Goal: Navigation & Orientation: Find specific page/section

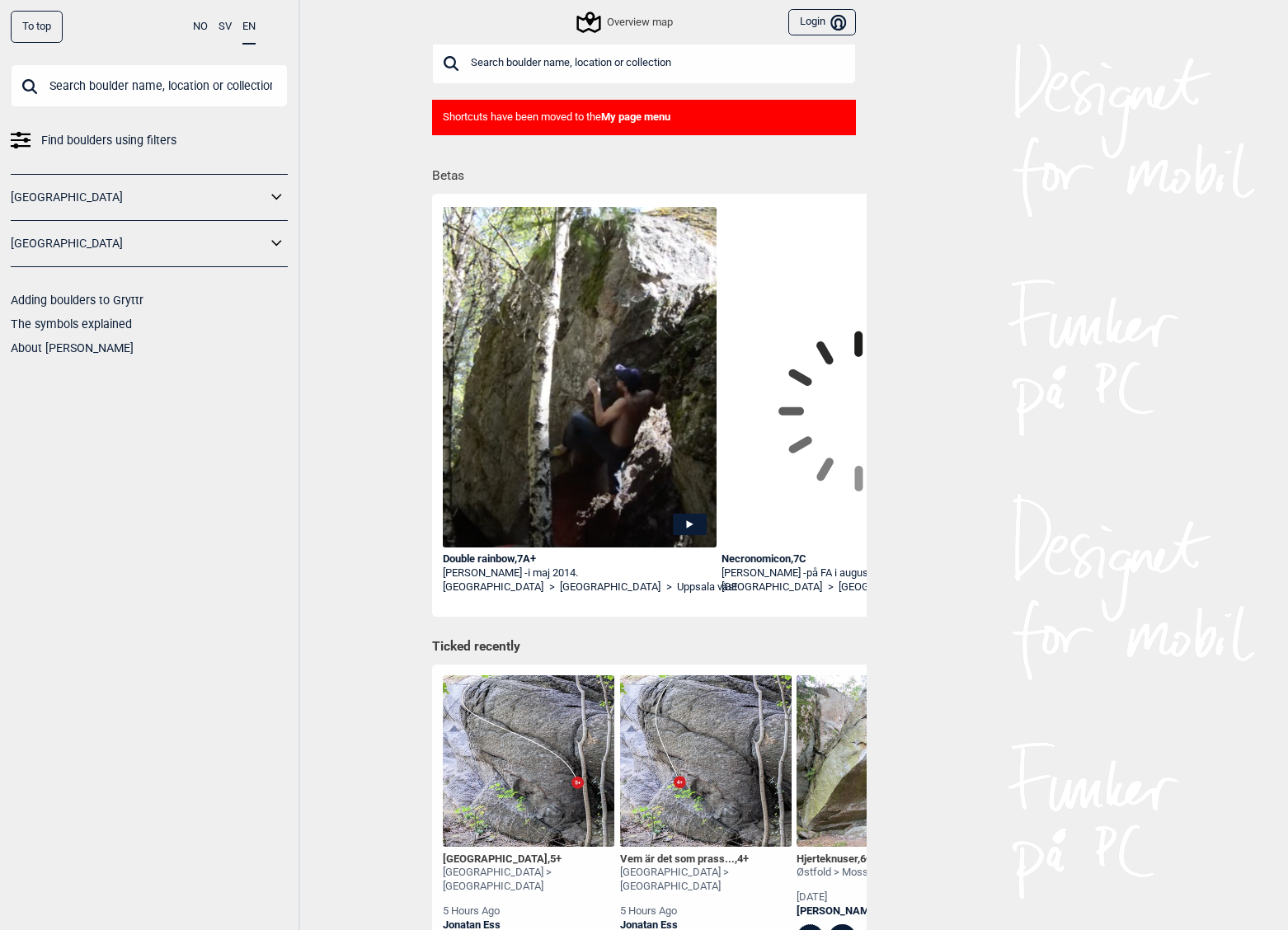
scroll to position [5, 0]
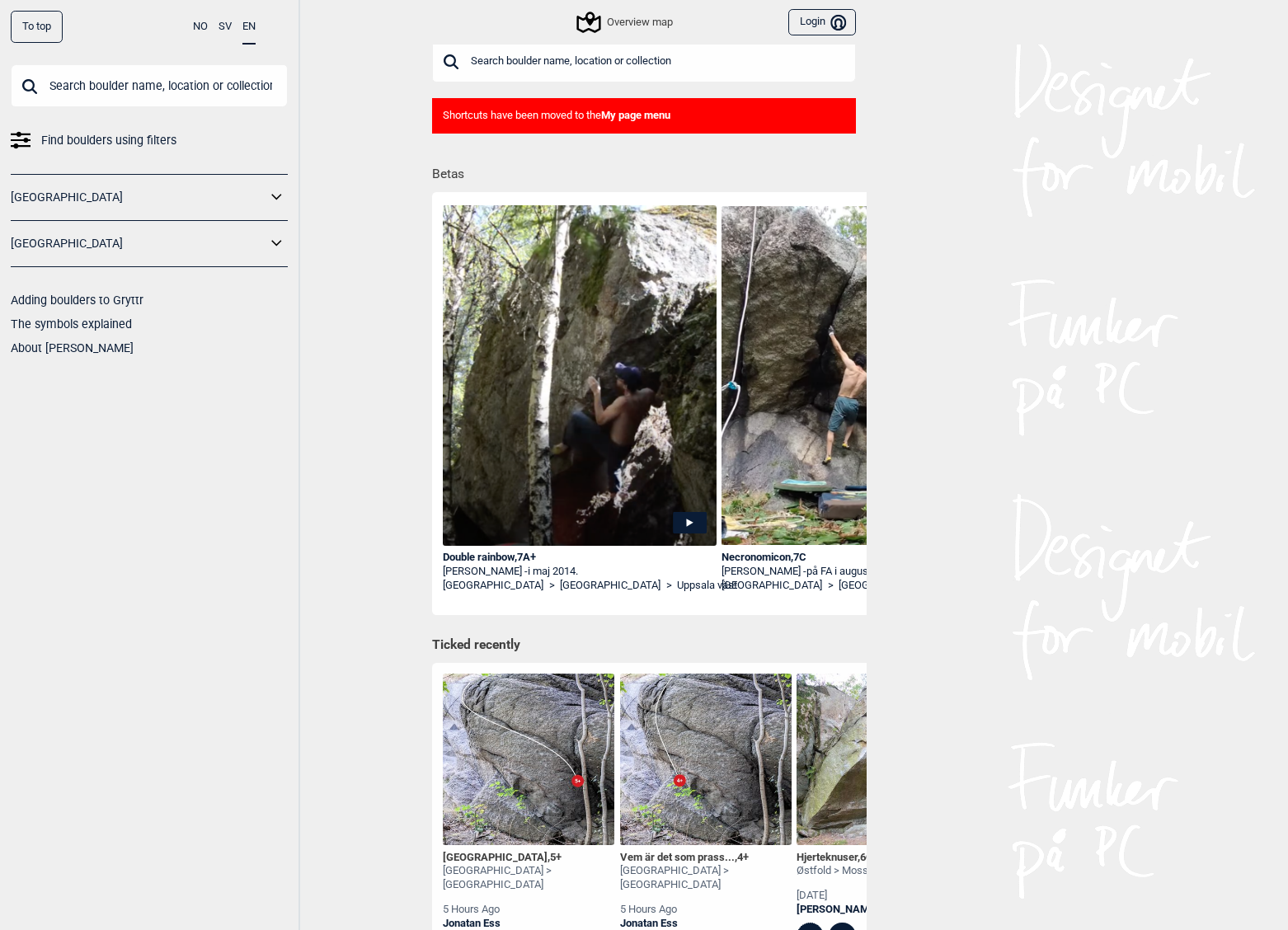
click at [155, 211] on div "[GEOGRAPHIC_DATA]" at bounding box center [149, 197] width 277 height 47
click at [202, 197] on link "[GEOGRAPHIC_DATA]" at bounding box center [139, 197] width 256 height 24
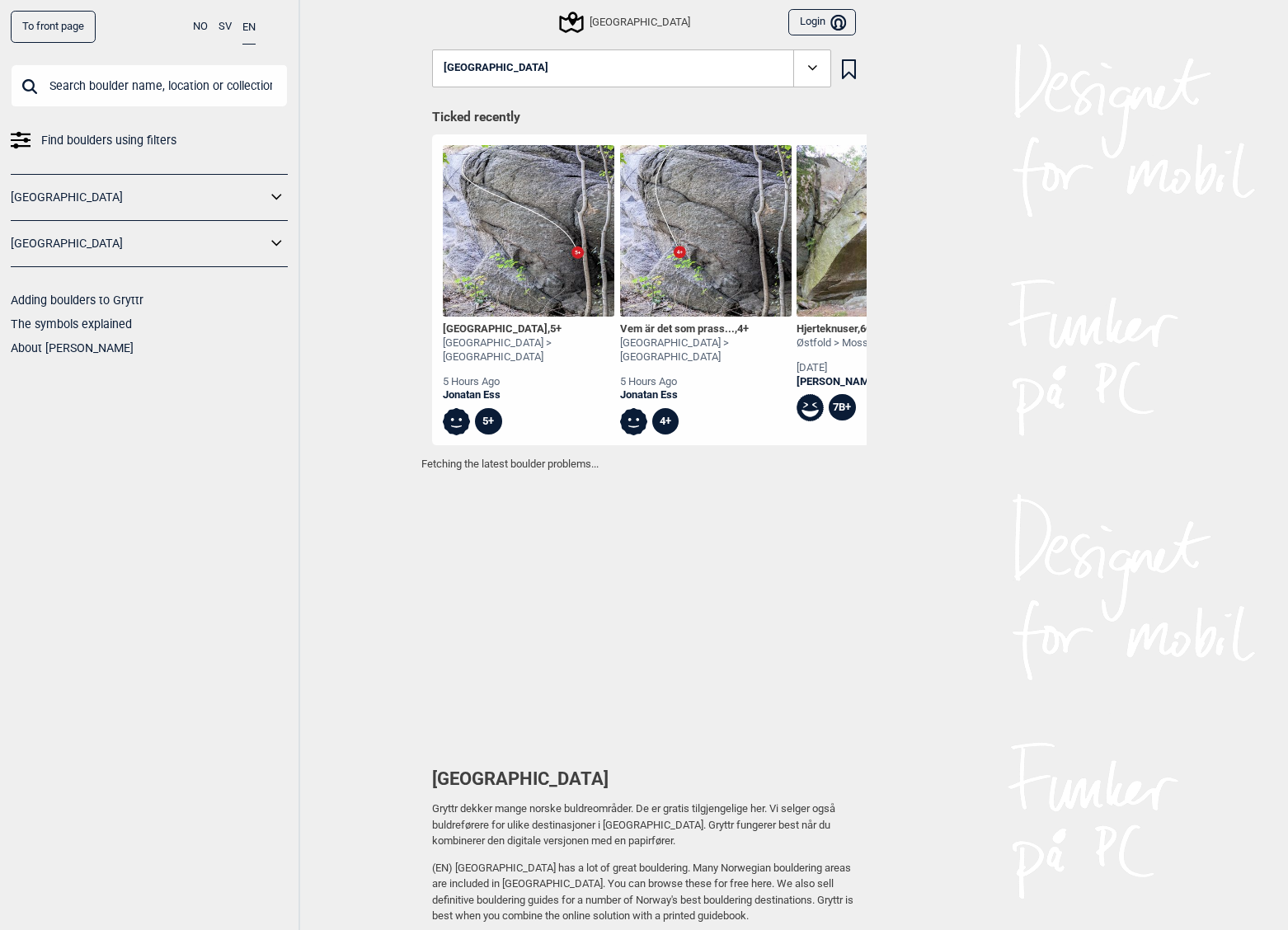
click at [278, 194] on icon at bounding box center [277, 197] width 21 height 24
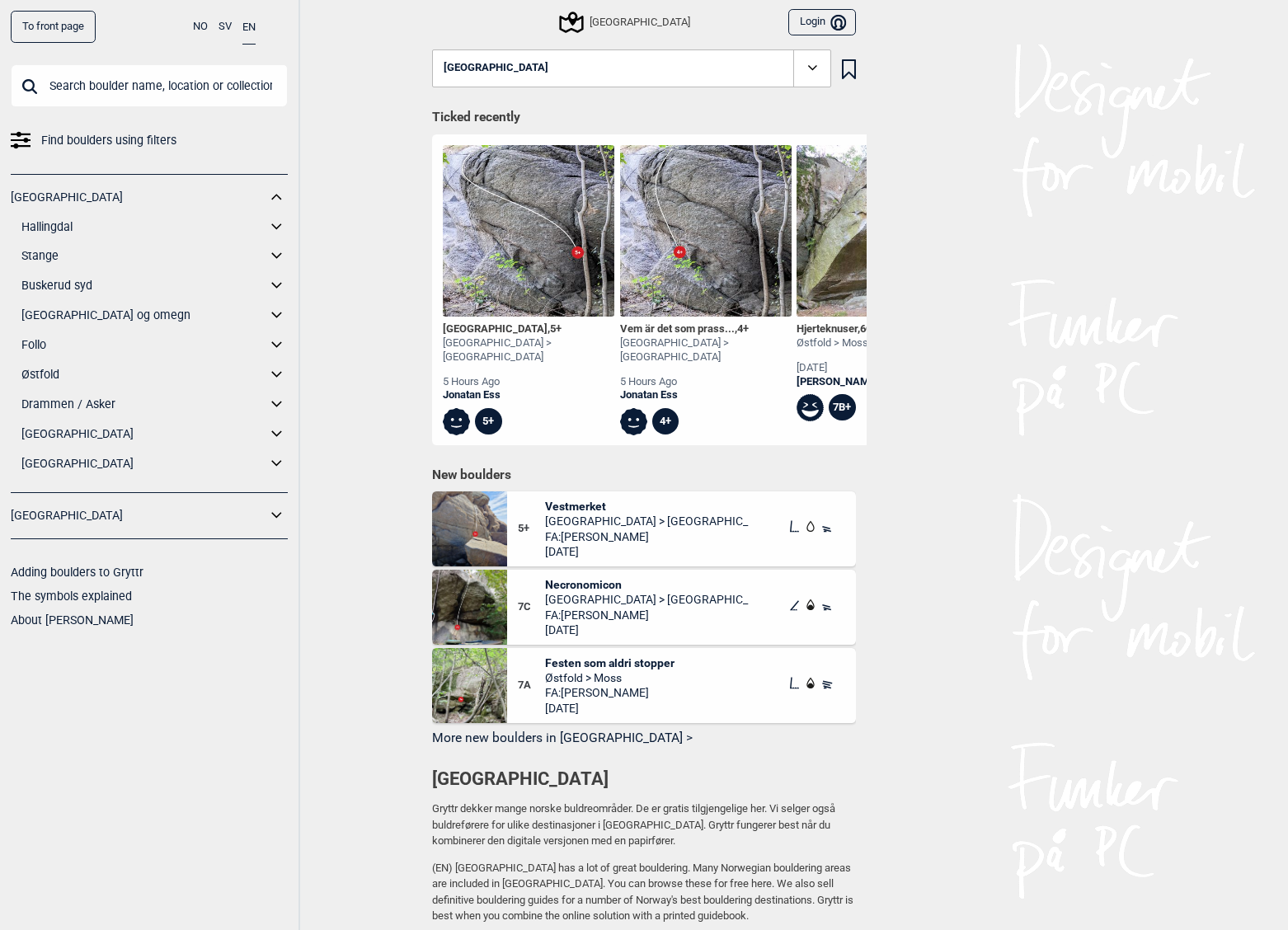
click at [79, 311] on link "[GEOGRAPHIC_DATA] og omegn" at bounding box center [144, 315] width 245 height 24
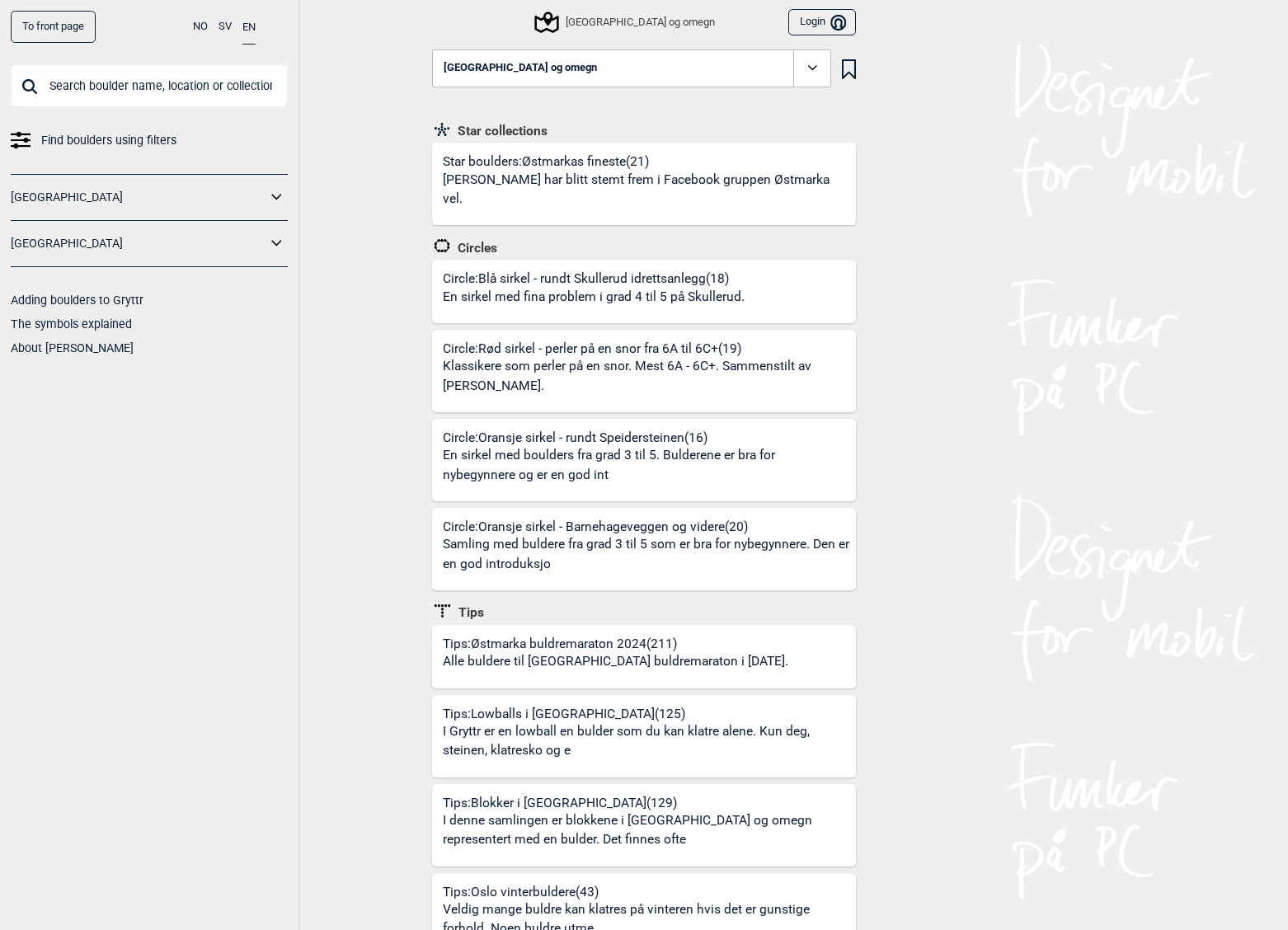
click at [282, 184] on div "[GEOGRAPHIC_DATA]" at bounding box center [149, 197] width 277 height 47
click at [272, 206] on icon at bounding box center [277, 197] width 21 height 24
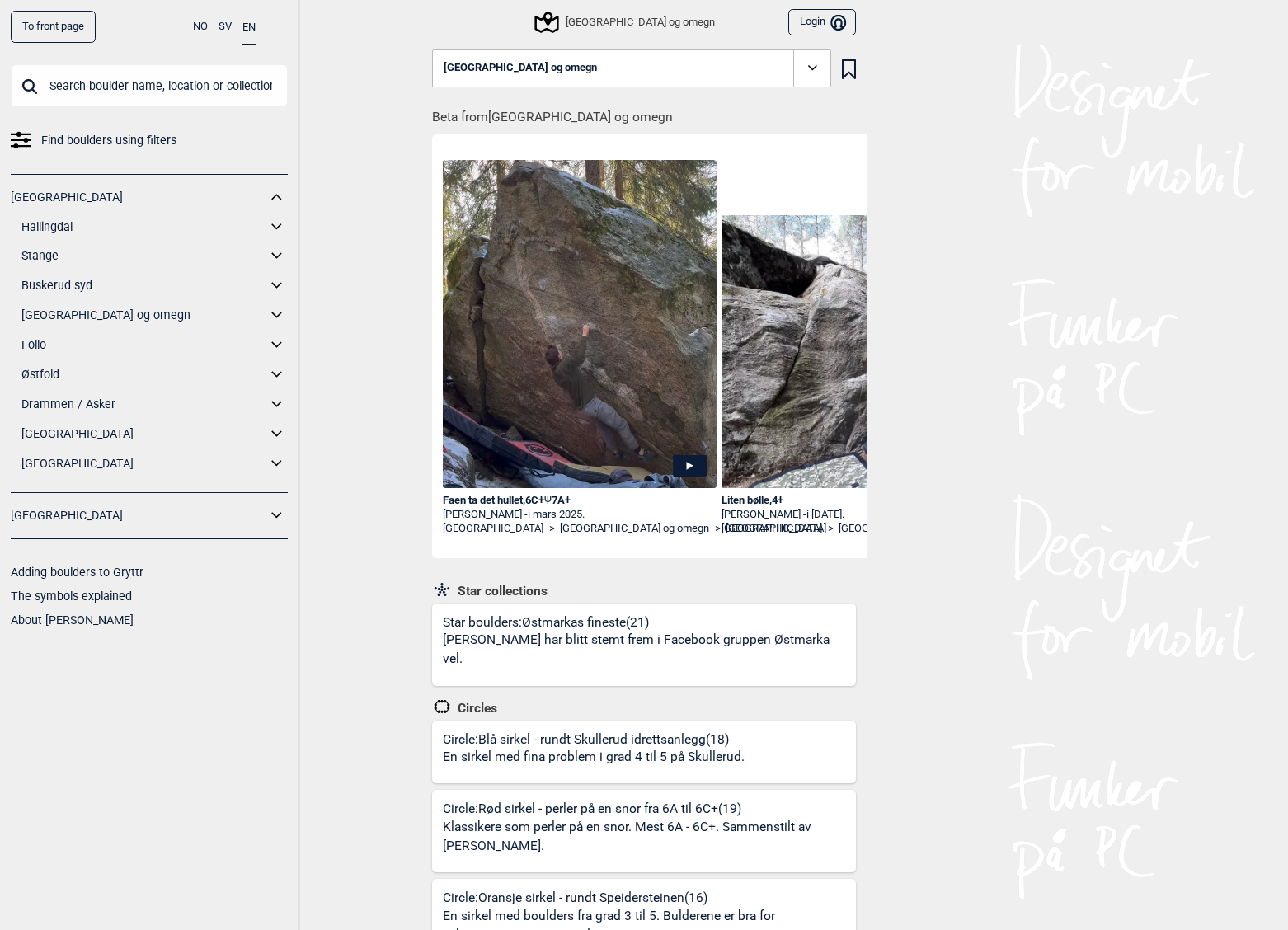
click at [273, 315] on icon at bounding box center [277, 315] width 21 height 24
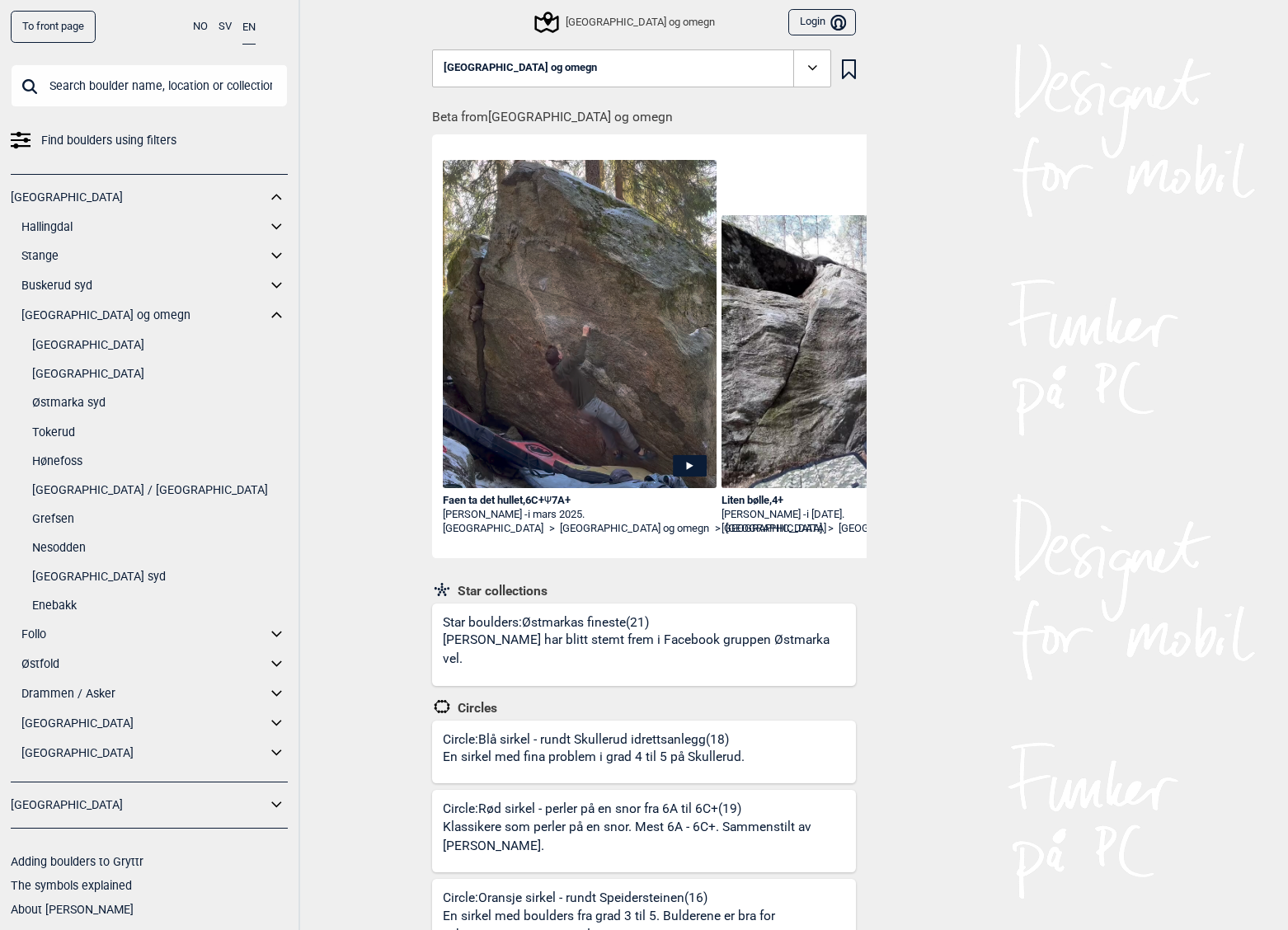
click at [92, 485] on link "[GEOGRAPHIC_DATA] / [GEOGRAPHIC_DATA]" at bounding box center [160, 490] width 256 height 24
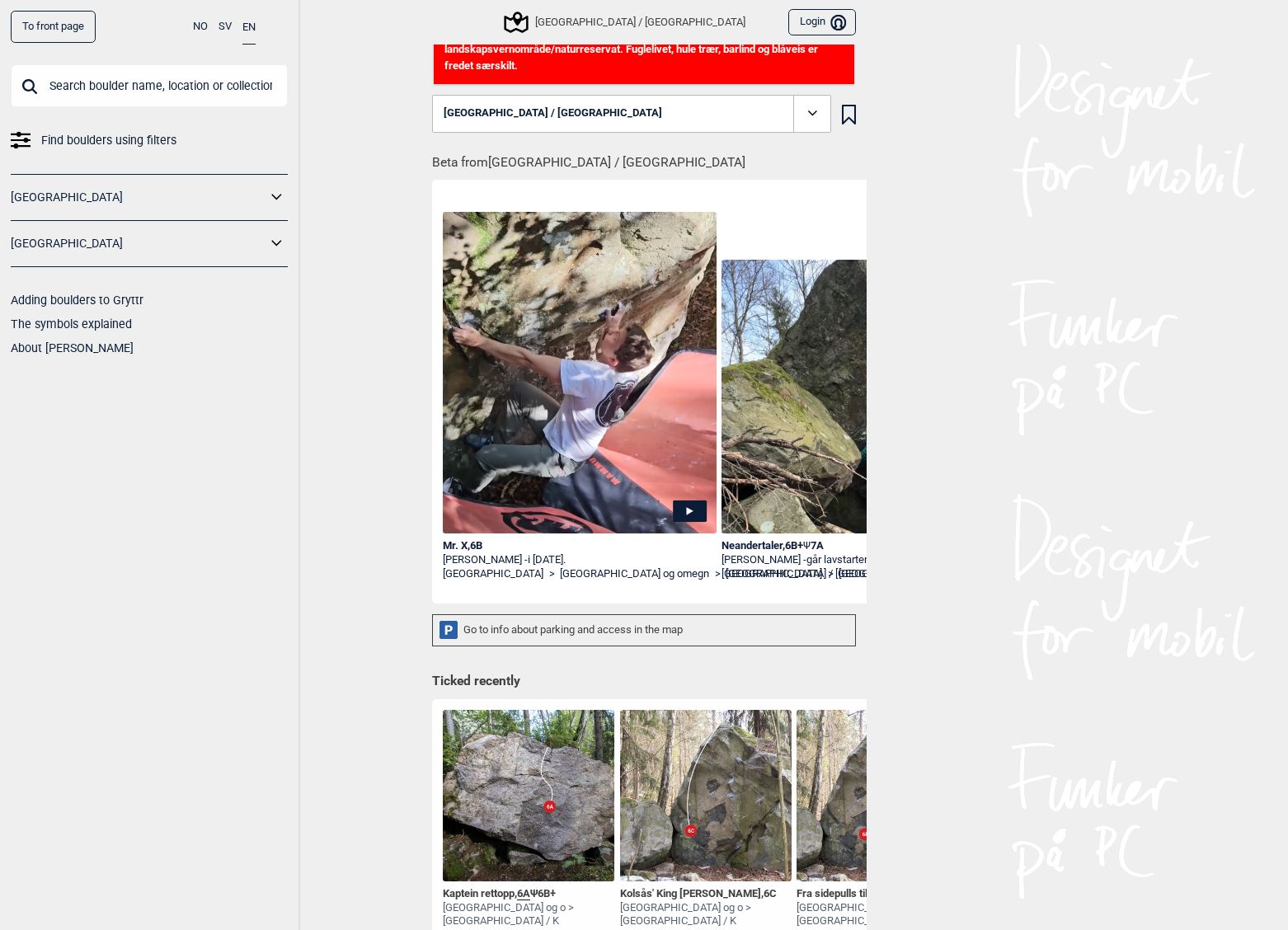
scroll to position [38, 0]
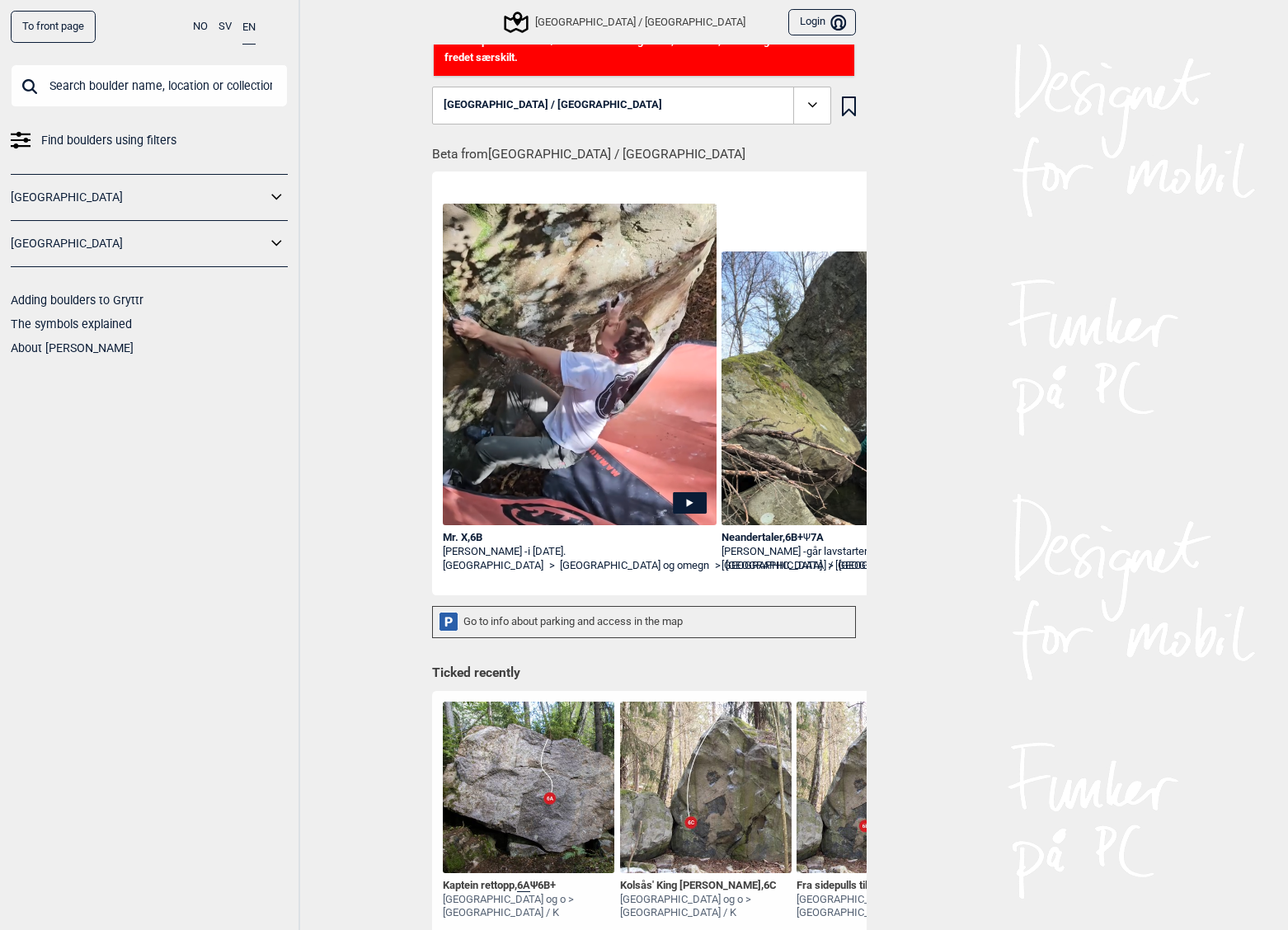
click at [564, 372] on img at bounding box center [580, 364] width 273 height 322
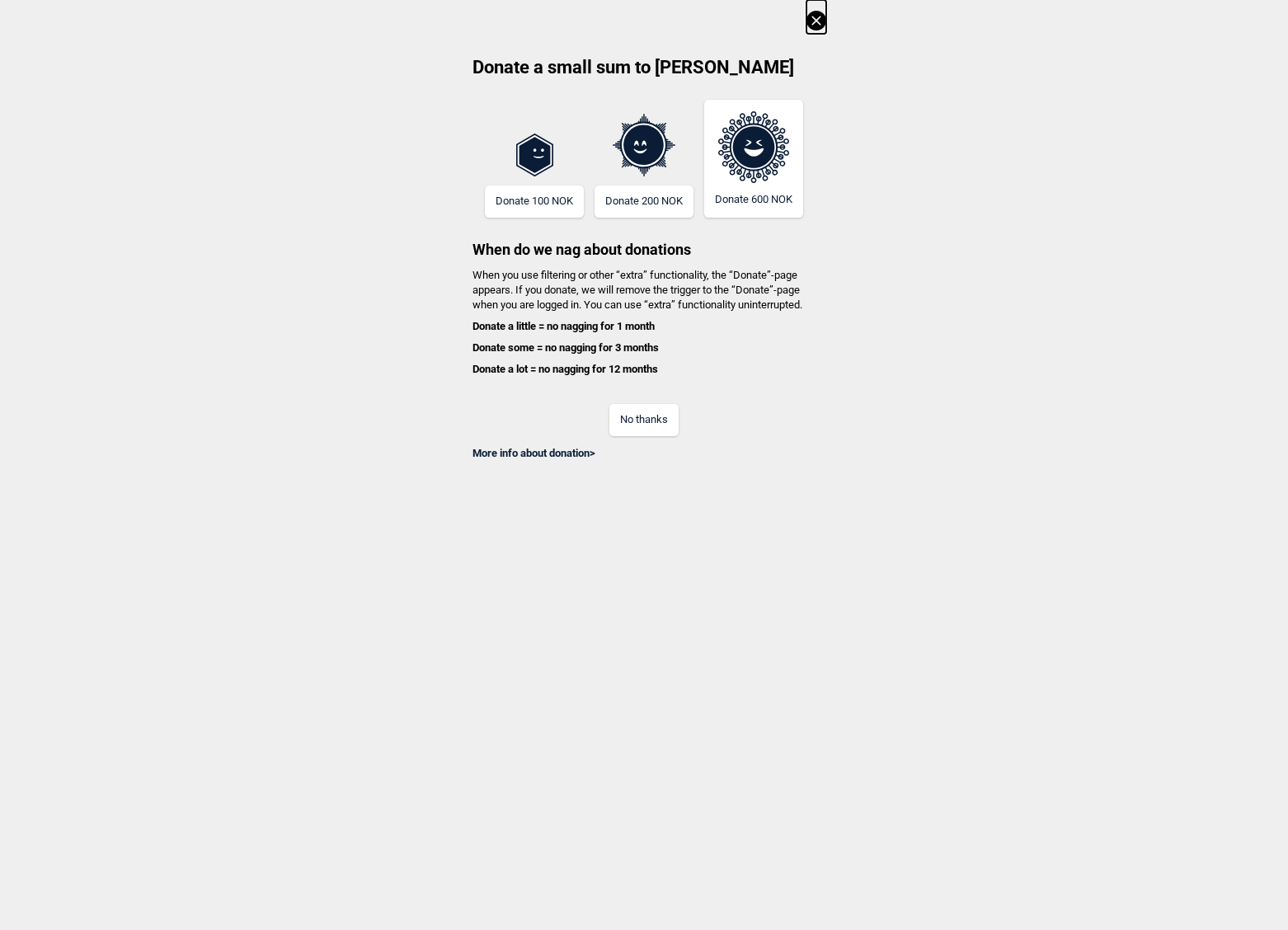
click at [637, 417] on button "No thanks" at bounding box center [644, 420] width 70 height 32
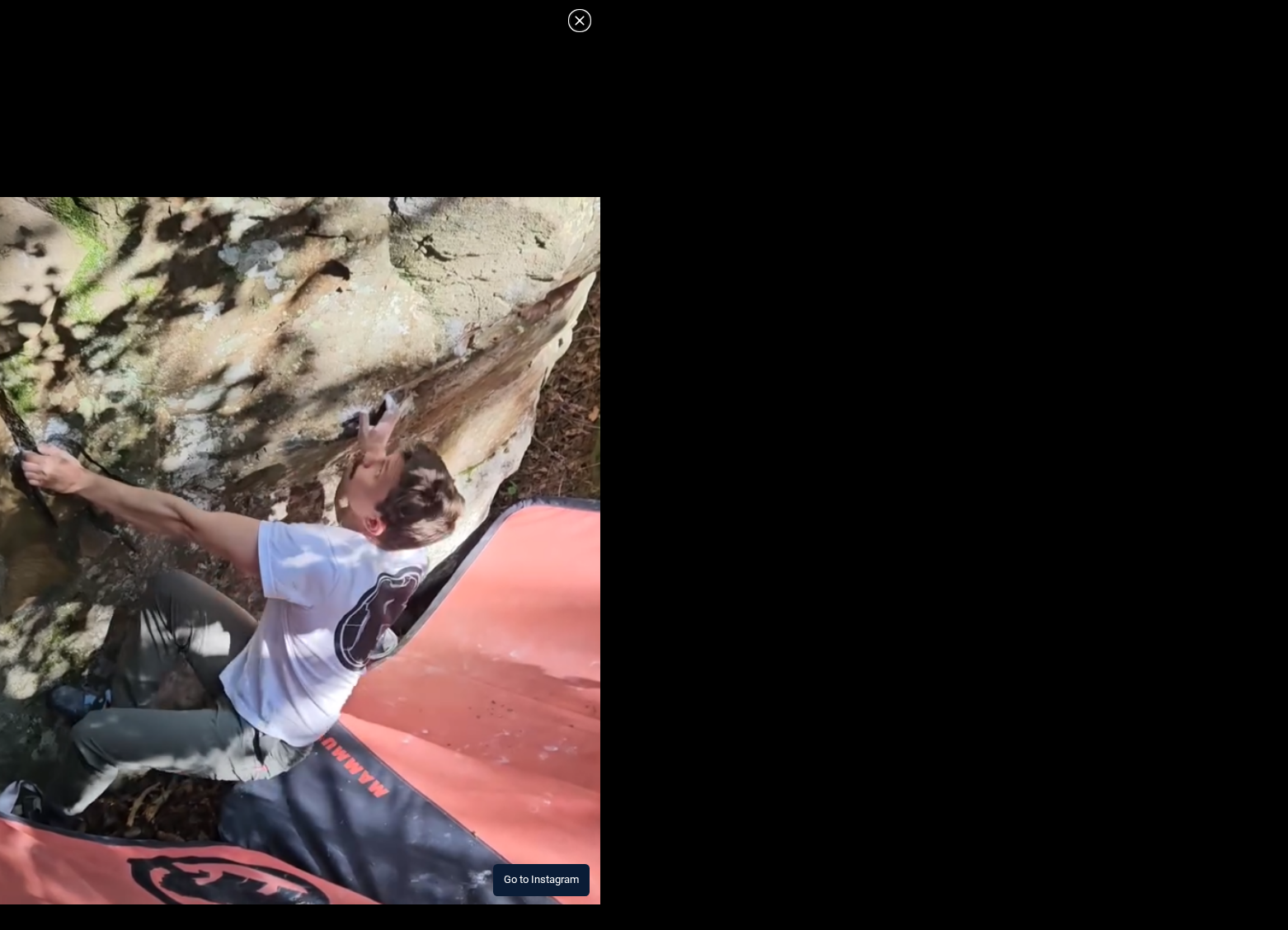
click at [545, 876] on button "Go to Instagram" at bounding box center [541, 880] width 96 height 32
